Goal: Answer question/provide support: Share knowledge or assist other users

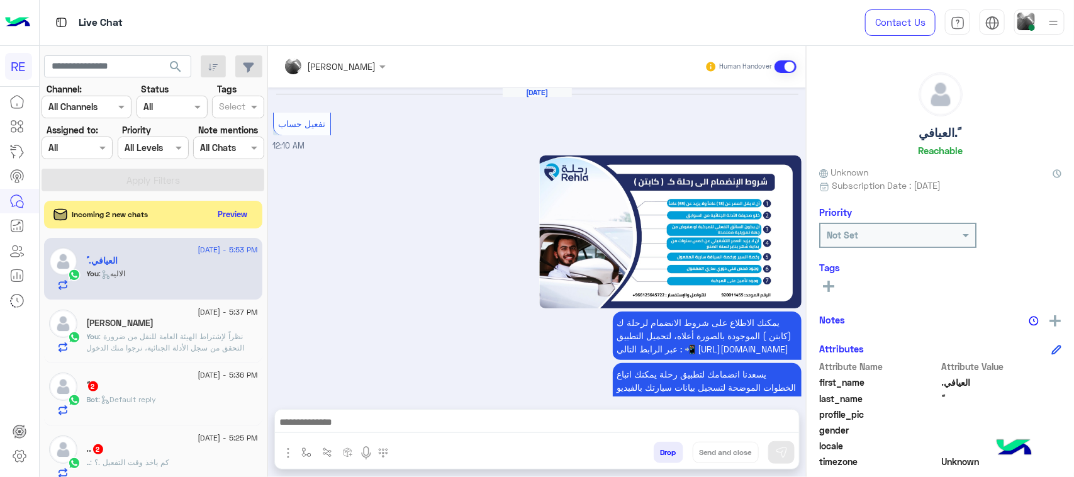
scroll to position [1972, 0]
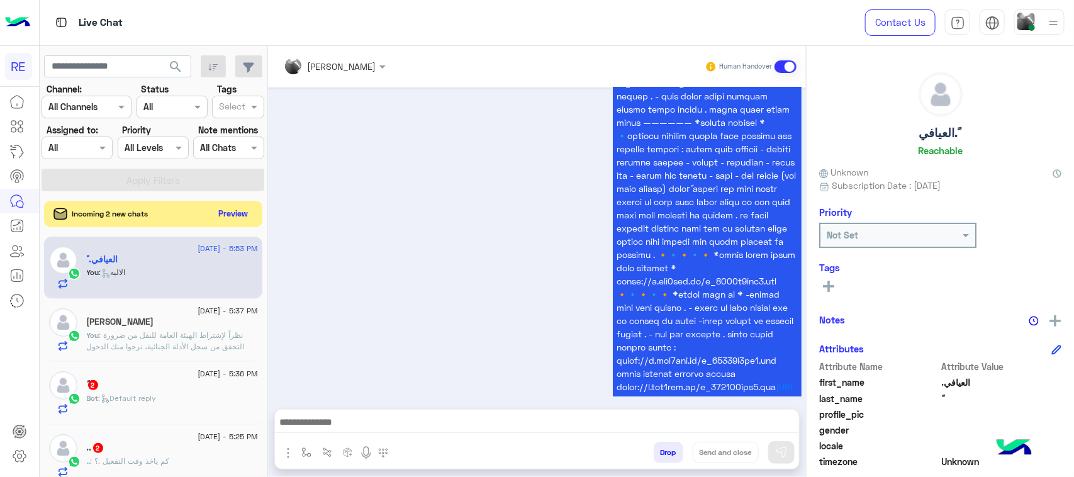
click at [233, 216] on button "Preview" at bounding box center [233, 213] width 39 height 17
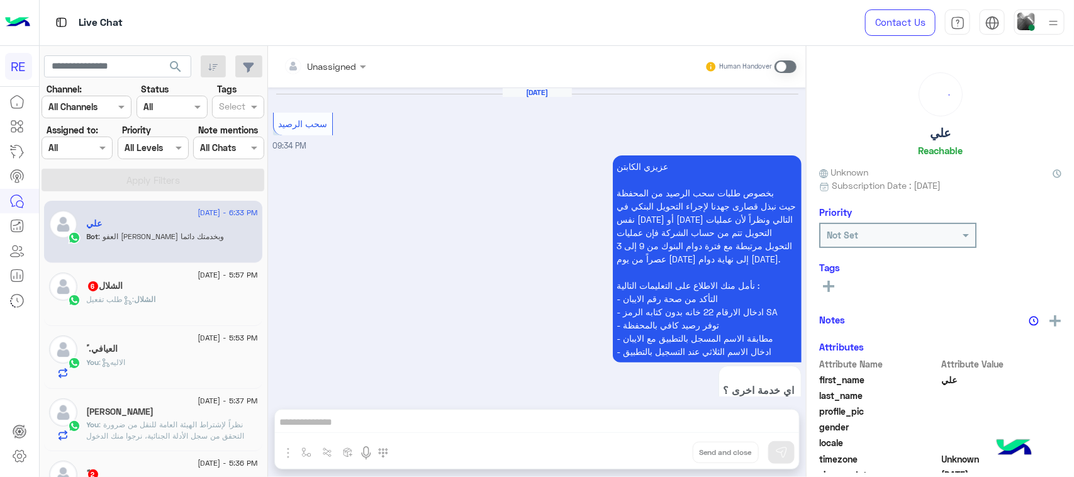
scroll to position [1514, 0]
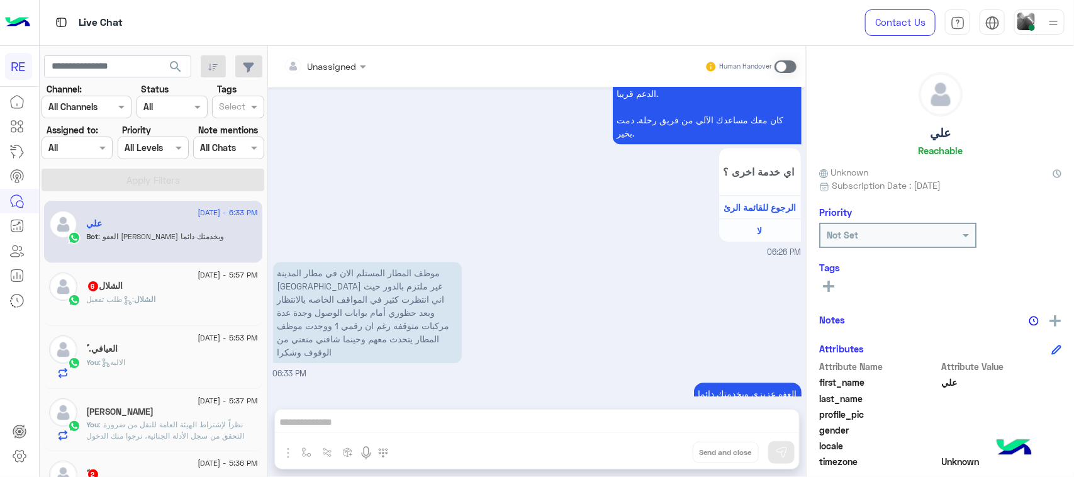
click at [431, 287] on p "موظف المطار المستلم الان في مطار المدينة [GEOGRAPHIC_DATA] غير ملتزم بالدور حيث…" at bounding box center [367, 312] width 189 height 101
click at [432, 287] on p "موظف المطار المستلم الان في مطار المدينة [GEOGRAPHIC_DATA] غير ملتزم بالدور حيث…" at bounding box center [367, 312] width 189 height 101
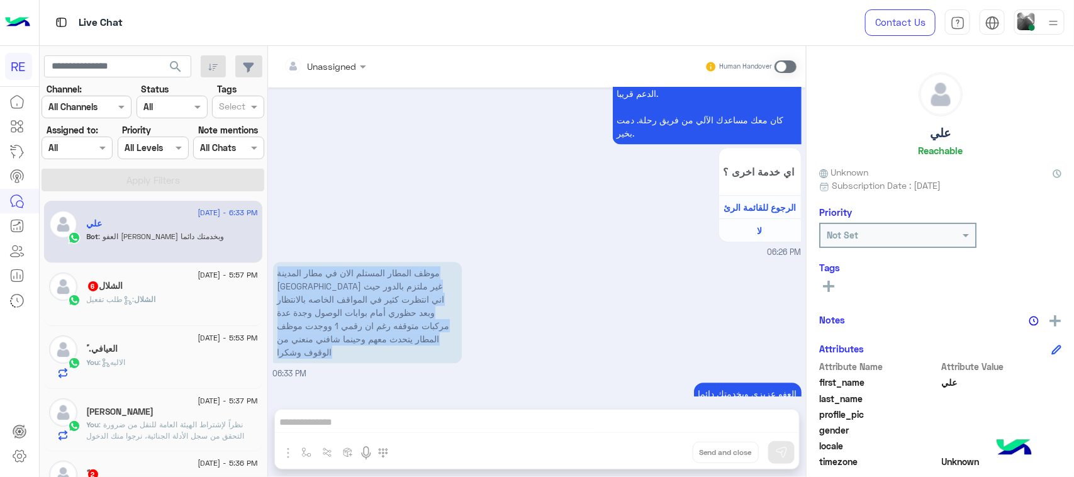
click at [432, 287] on p "موظف المطار المستلم الان في مطار المدينة [GEOGRAPHIC_DATA] غير ملتزم بالدور حيث…" at bounding box center [367, 312] width 189 height 101
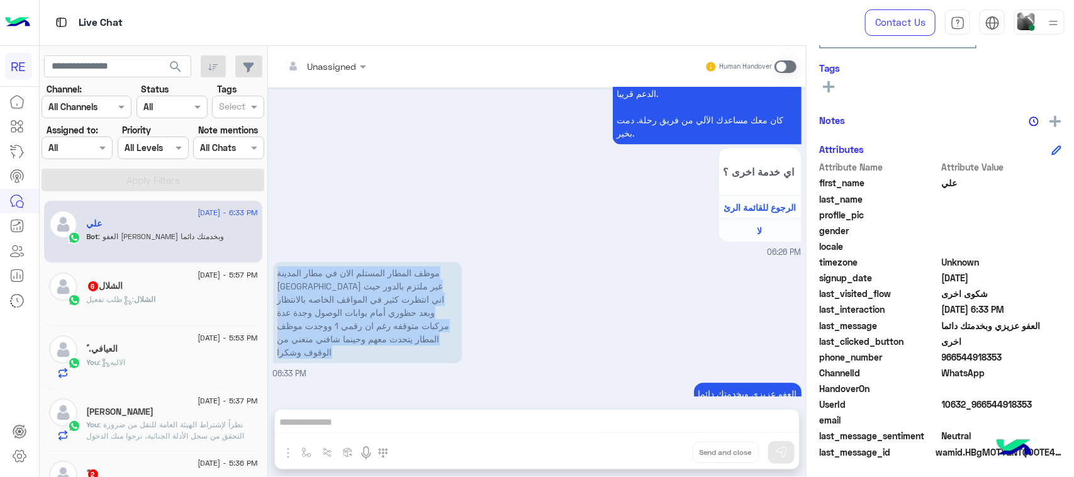
click at [401, 309] on p "موظف المطار المستلم الان في مطار المدينة [GEOGRAPHIC_DATA] غير ملتزم بالدور حيث…" at bounding box center [367, 312] width 189 height 101
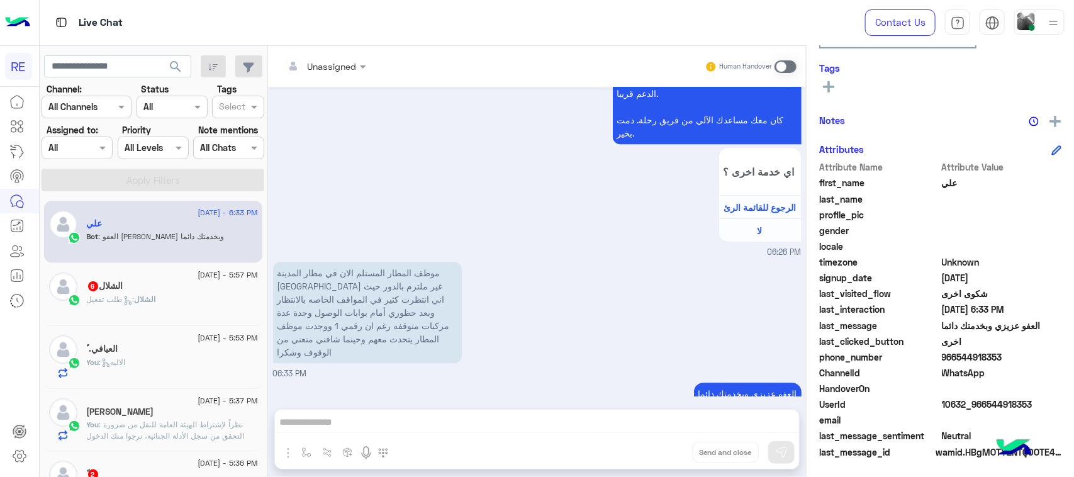
click at [354, 228] on div "مرحباً بك علي، نأسف لمروركم بهذا، برجاء توضيح استفسارك الخاص وسيتم الرد عليكم م…" at bounding box center [537, 156] width 528 height 206
click at [414, 285] on p "موظف المطار المستلم الان في مطار المدينة [GEOGRAPHIC_DATA] غير ملتزم بالدور حيث…" at bounding box center [367, 312] width 189 height 101
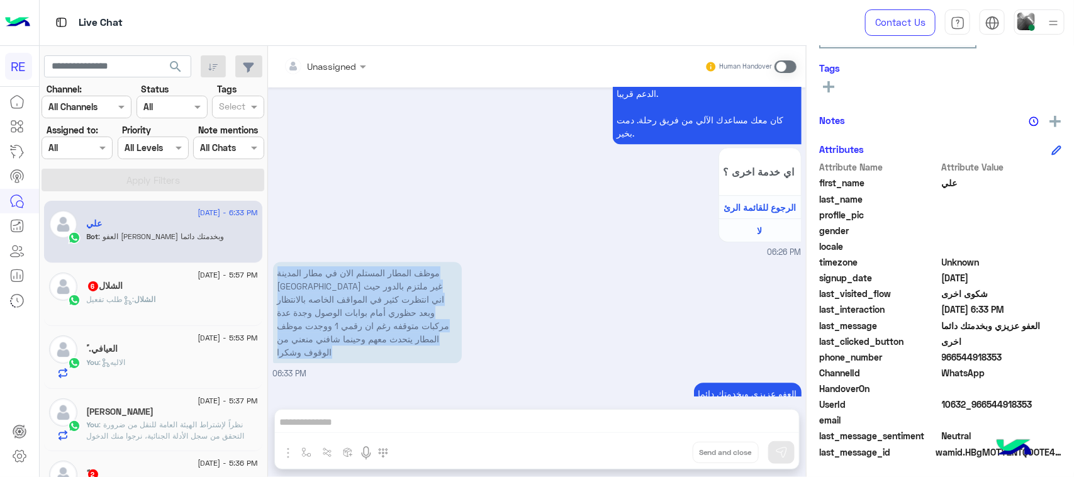
click at [414, 285] on p "موظف المطار المستلم الان في مطار المدينة [GEOGRAPHIC_DATA] غير ملتزم بالدور حيث…" at bounding box center [367, 312] width 189 height 101
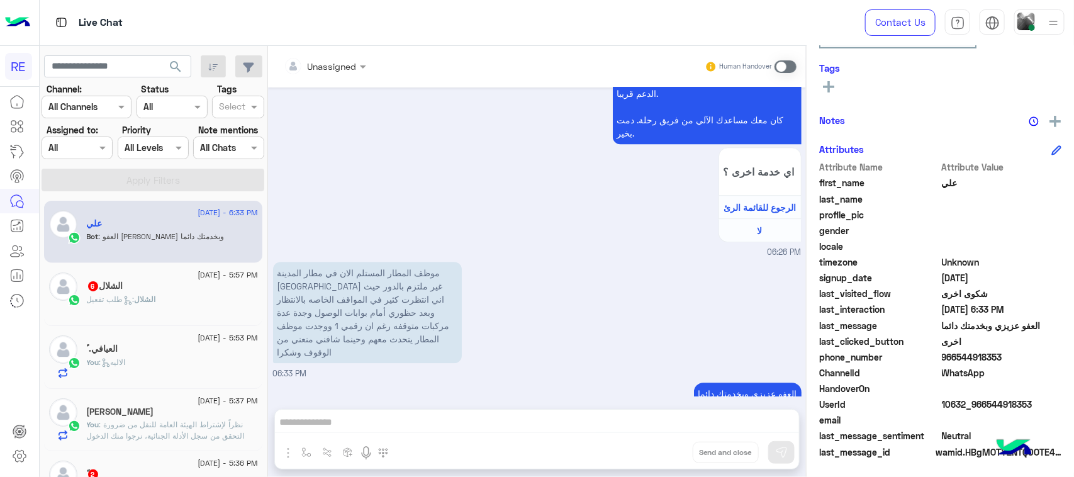
click at [423, 408] on small "06:33 PM" at bounding box center [537, 414] width 528 height 12
click at [633, 456] on div "Unassigned Human Handover [DATE] سحب الرصيد 09:34 PM عزيزي الكابتن بخصوص طلبات …" at bounding box center [537, 264] width 538 height 436
drag, startPoint x: 1019, startPoint y: 362, endPoint x: 957, endPoint y: 350, distance: 63.9
click at [957, 350] on span "966544918353" at bounding box center [1001, 356] width 120 height 13
copy span "544918353"
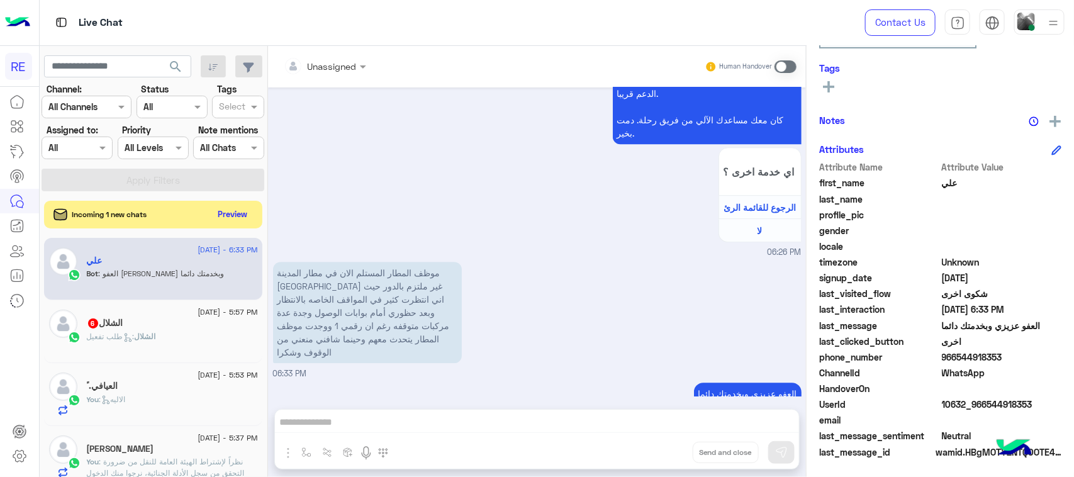
click at [164, 343] on div "الشلال : طلب تفعيل" at bounding box center [172, 342] width 171 height 22
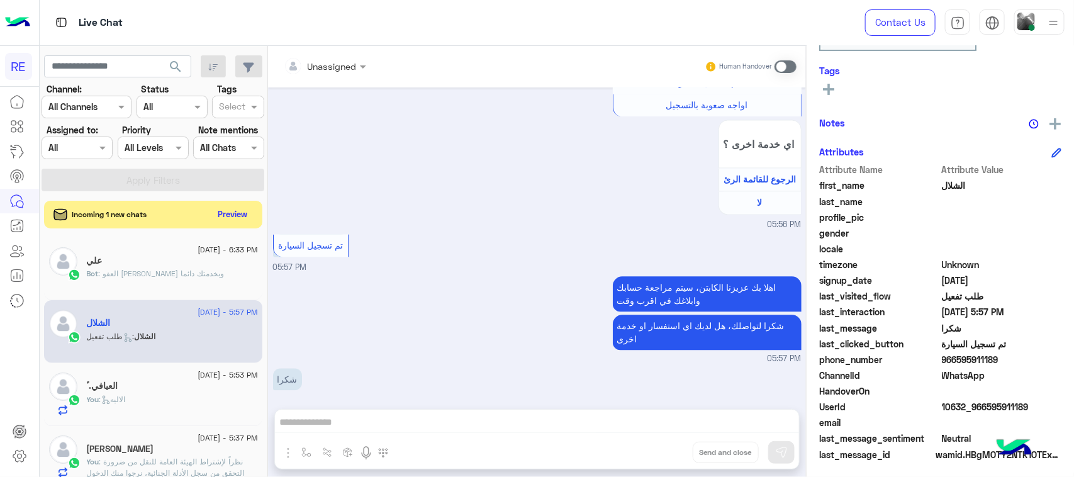
scroll to position [199, 0]
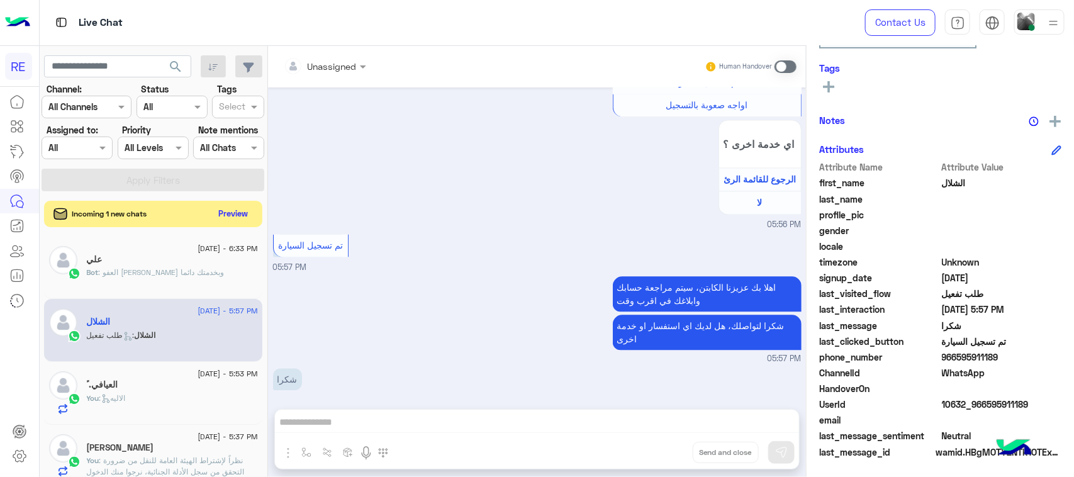
click at [234, 211] on button "Preview" at bounding box center [233, 213] width 39 height 17
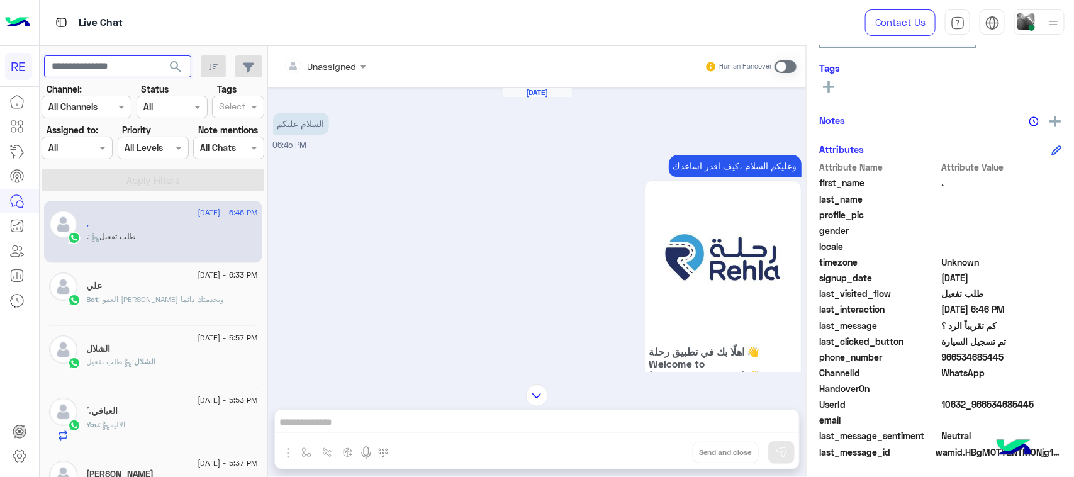
click at [109, 73] on input "text" at bounding box center [117, 66] width 147 height 23
type input "**********"
click at [168, 67] on span "search" at bounding box center [175, 66] width 15 height 15
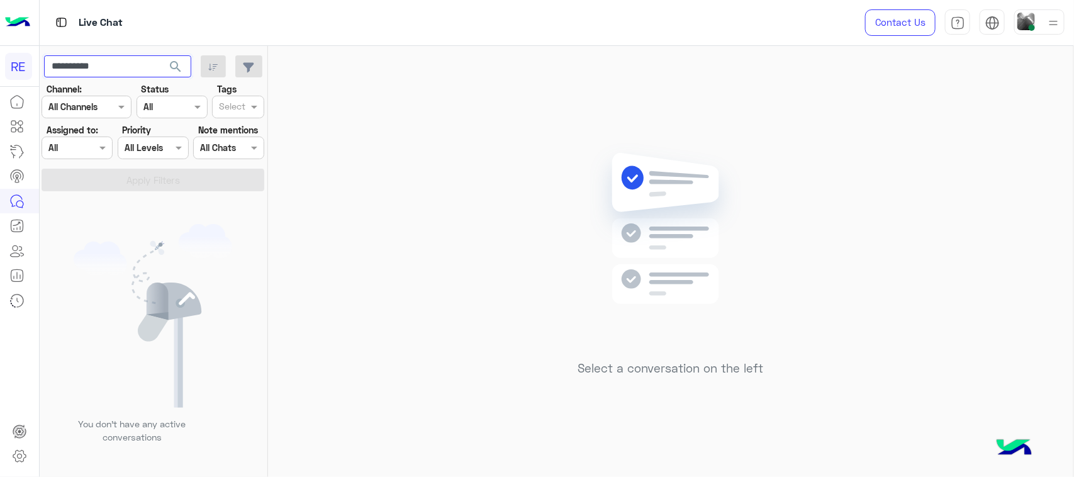
click at [120, 64] on input "**********" at bounding box center [117, 66] width 147 height 23
click at [74, 75] on input "text" at bounding box center [117, 66] width 147 height 23
paste input "**********"
click at [62, 71] on input "**********" at bounding box center [117, 66] width 147 height 23
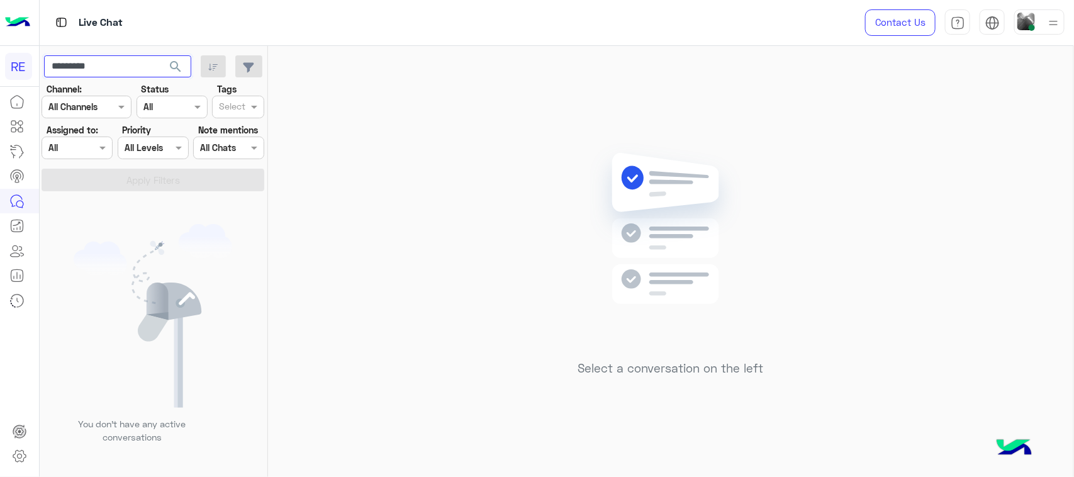
type input "*********"
click at [174, 67] on span "search" at bounding box center [175, 66] width 15 height 15
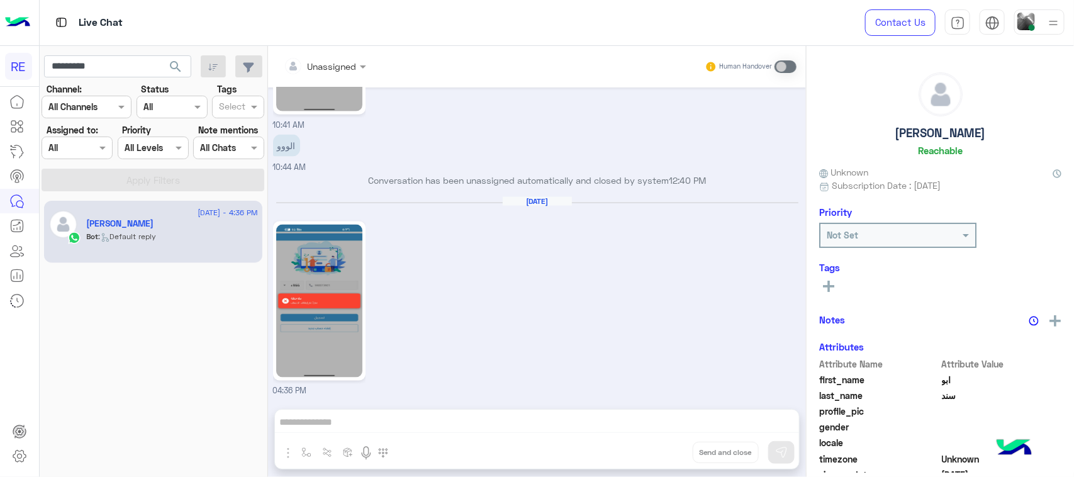
scroll to position [813, 0]
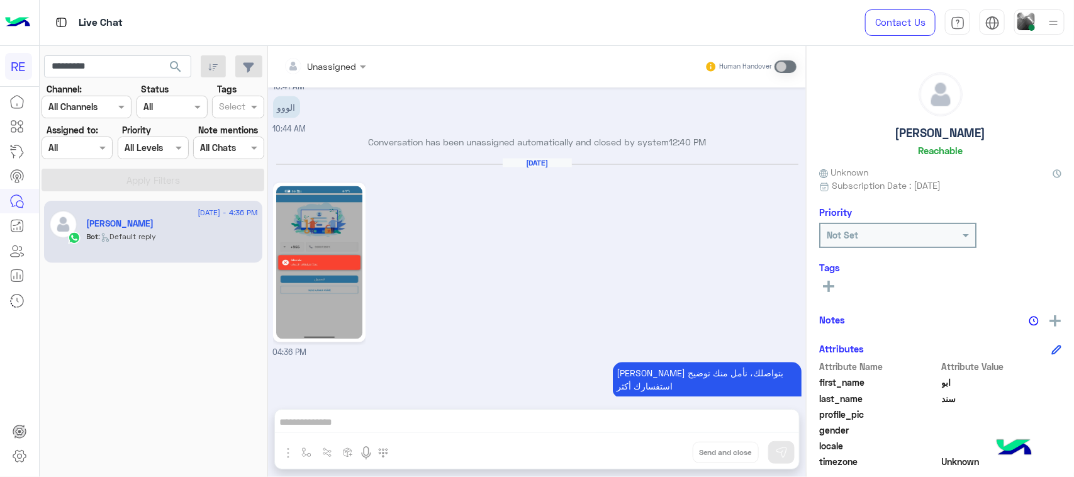
click at [316, 256] on img at bounding box center [319, 262] width 86 height 153
click at [85, 65] on input "*********" at bounding box center [117, 66] width 147 height 23
click at [131, 76] on input "text" at bounding box center [117, 66] width 147 height 23
click at [165, 57] on button "search" at bounding box center [175, 68] width 31 height 27
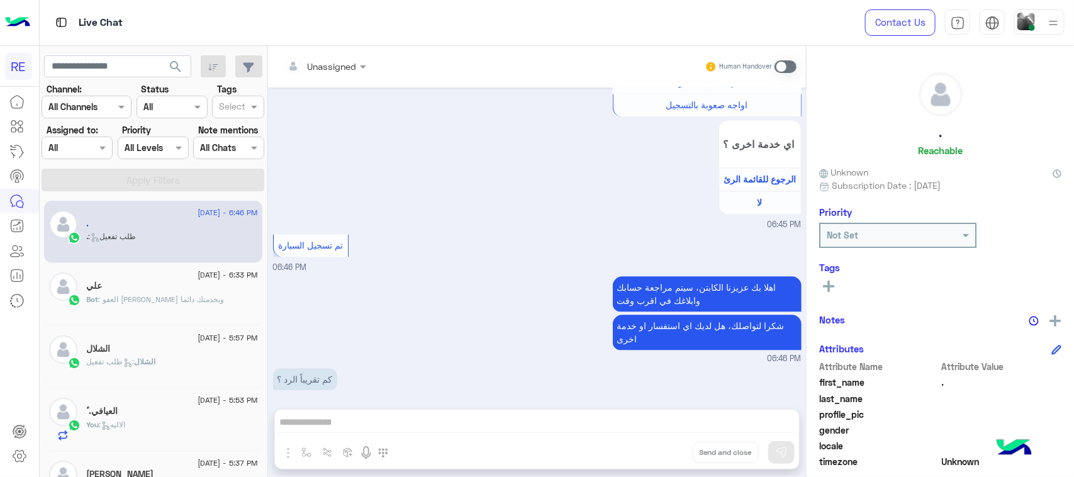
scroll to position [393, 0]
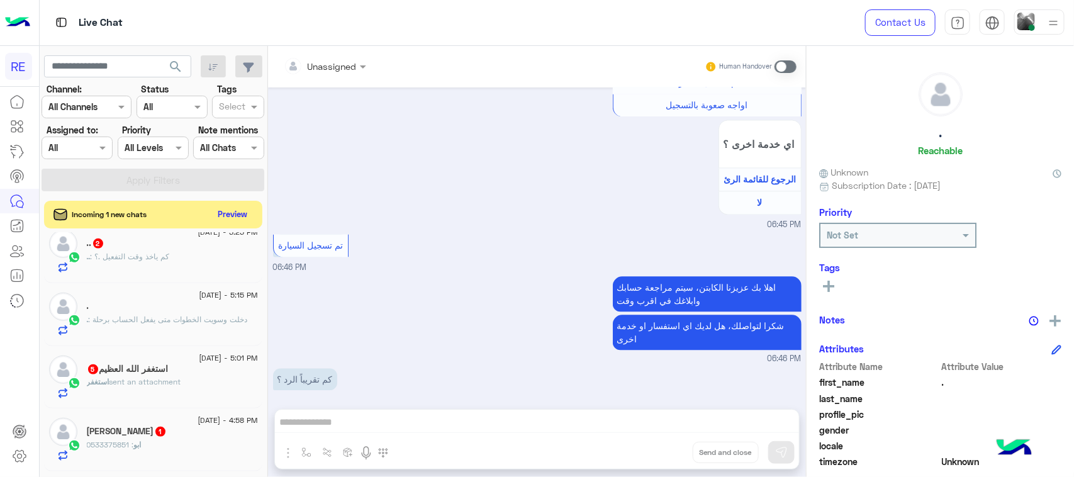
click at [497, 453] on div "Unassigned Human Handover [DATE] السلام عليكم 06:45 PM وعليكم السلام ،كيف اقدر …" at bounding box center [537, 264] width 538 height 436
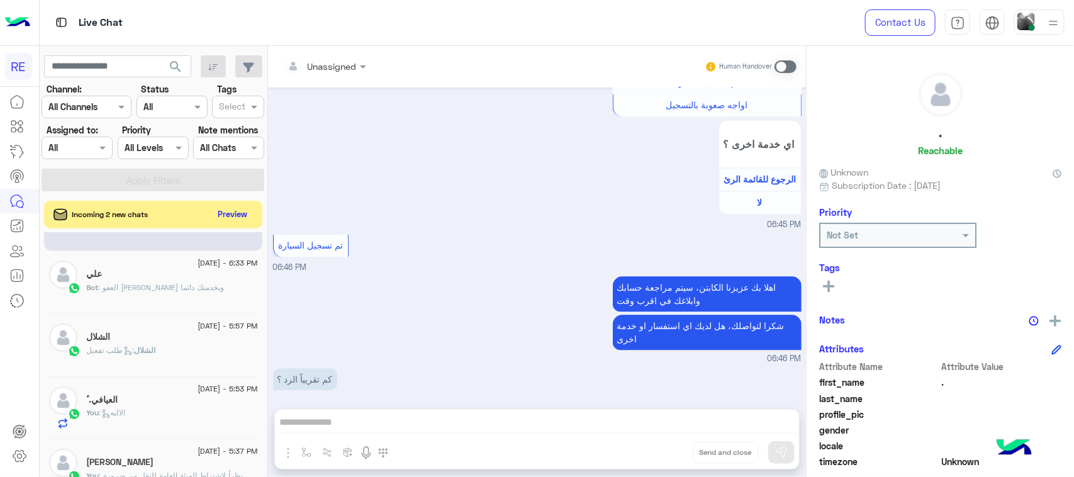
scroll to position [0, 0]
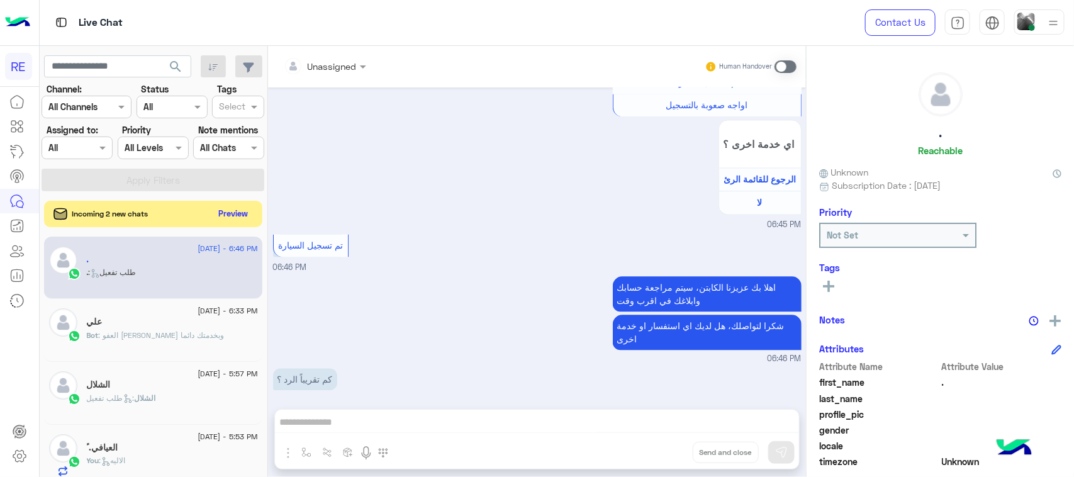
click at [225, 209] on button "Preview" at bounding box center [233, 213] width 39 height 17
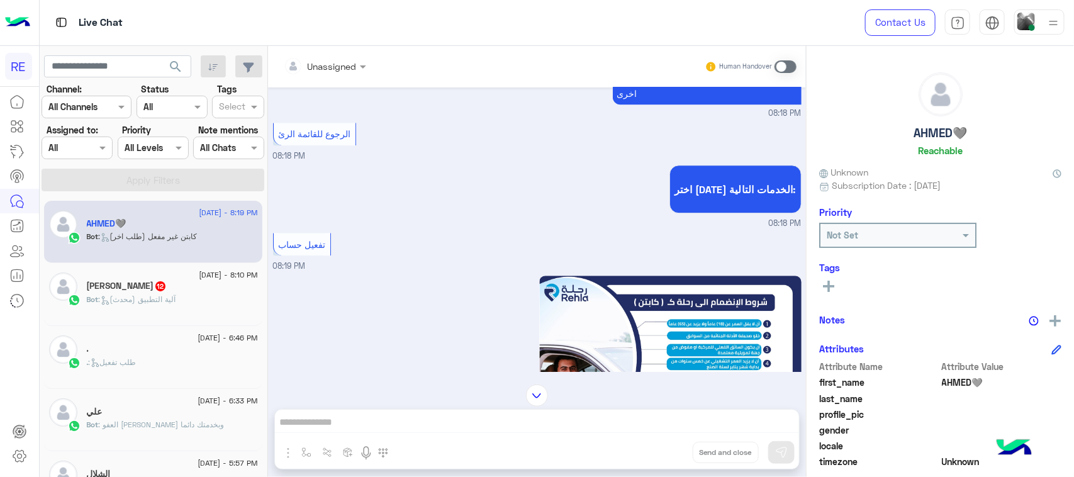
scroll to position [1511, 0]
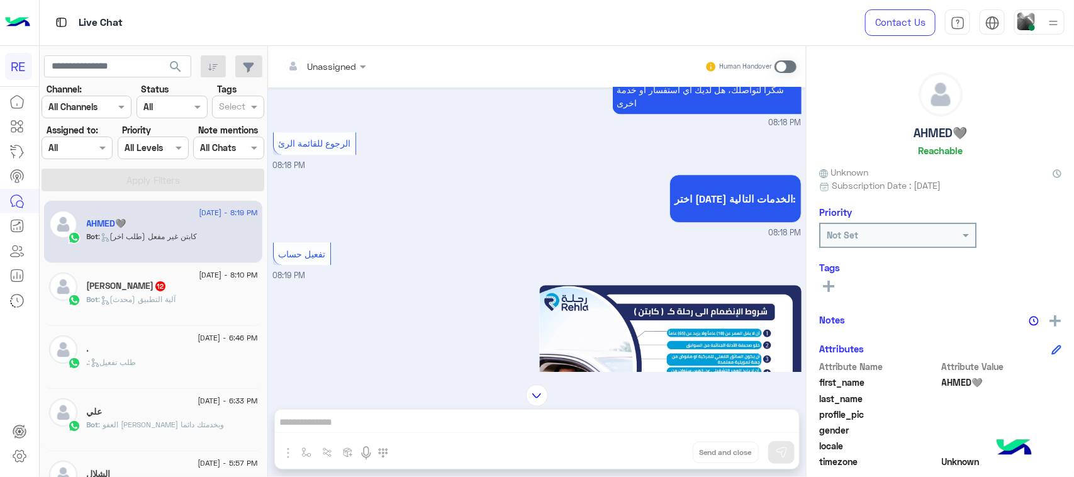
click at [171, 297] on span ": آلية التطبيق (محدث)" at bounding box center [137, 298] width 77 height 9
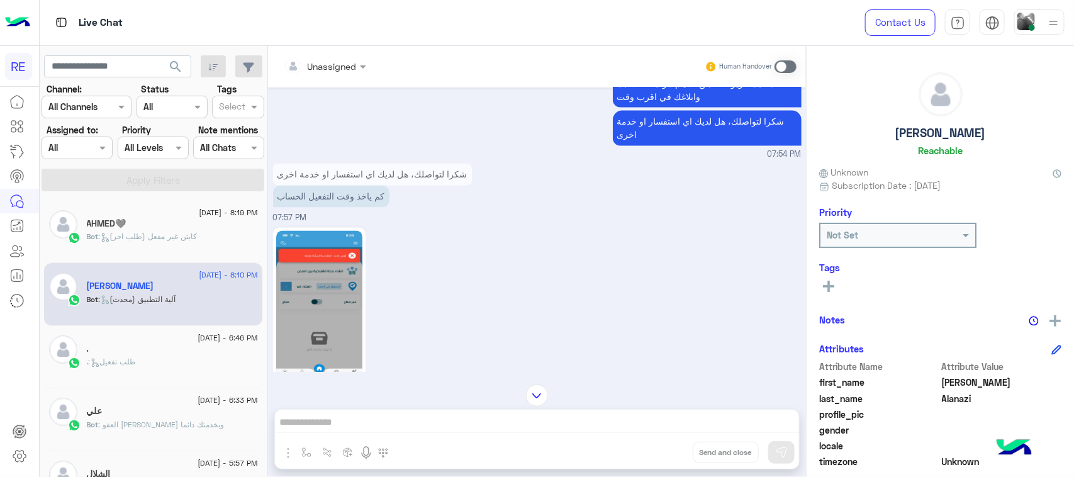
scroll to position [1285, 0]
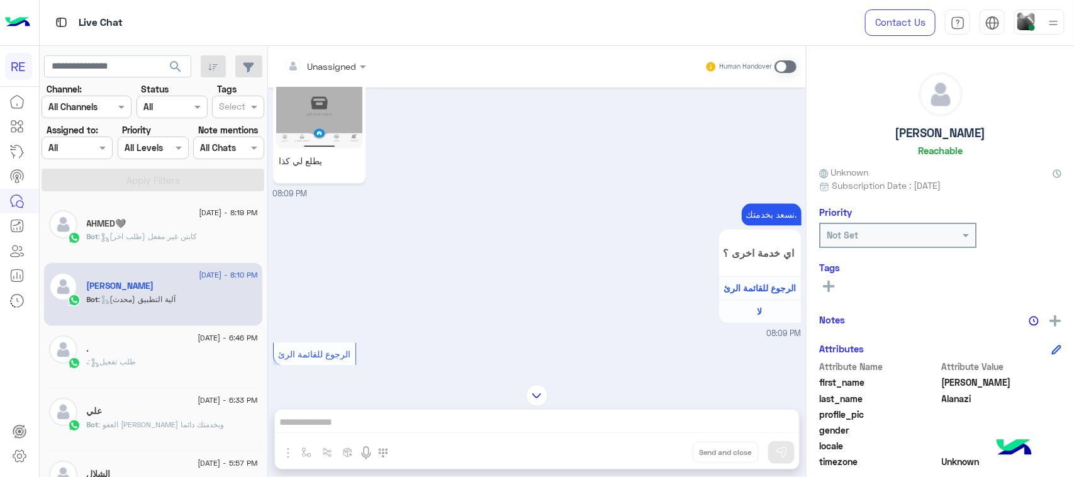
click at [0, 336] on div at bounding box center [19, 283] width 39 height 389
paste input "*********"
type input "*********"
click at [184, 80] on button "search" at bounding box center [175, 68] width 31 height 27
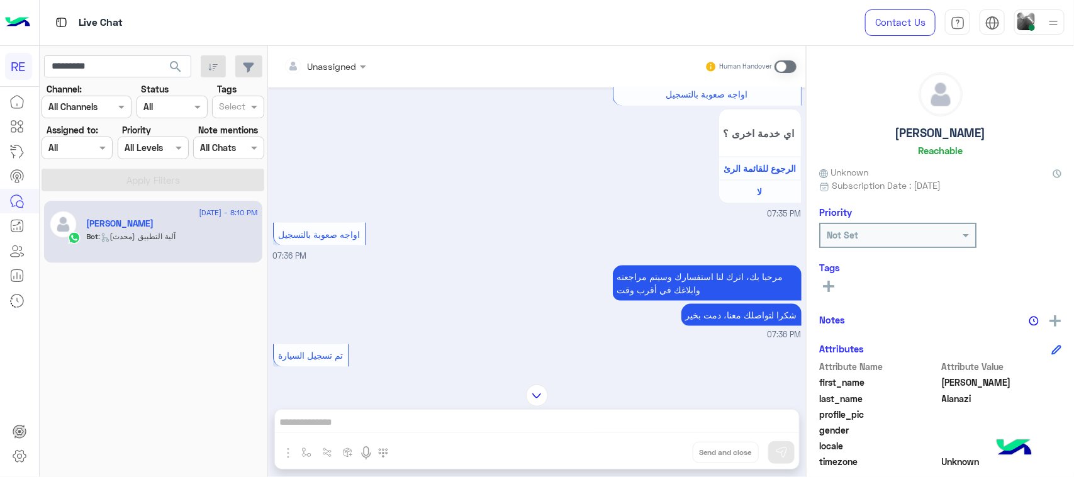
scroll to position [1049, 0]
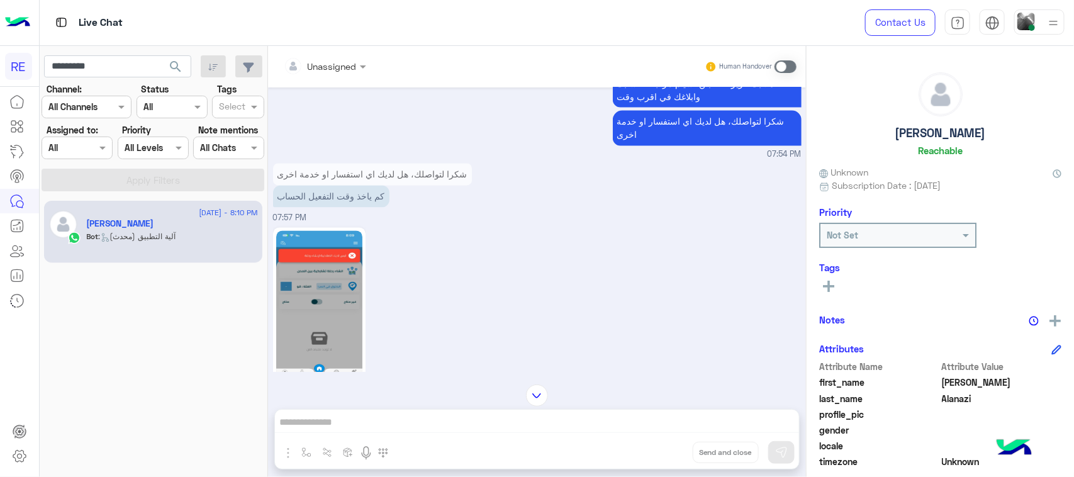
click at [305, 269] on img at bounding box center [319, 307] width 86 height 153
